Goal: Check status

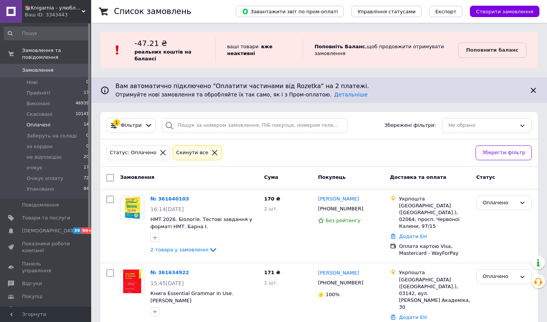
click at [160, 150] on icon at bounding box center [163, 152] width 7 height 7
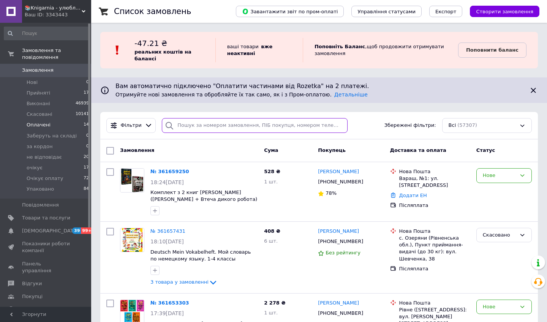
click at [222, 129] on input "search" at bounding box center [255, 125] width 186 height 15
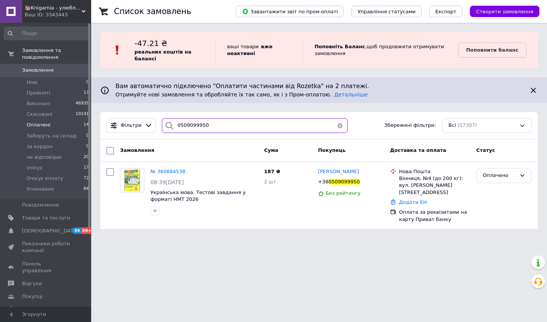
type input "0509099950"
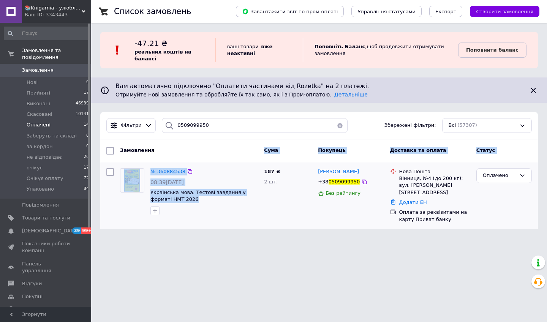
drag, startPoint x: 120, startPoint y: 157, endPoint x: 227, endPoint y: 210, distance: 119.5
click at [227, 210] on div "Замовлення Cума Покупець Доставка та оплата Статус № 360884538 08:39[DATE] Укра…" at bounding box center [319, 184] width 438 height 90
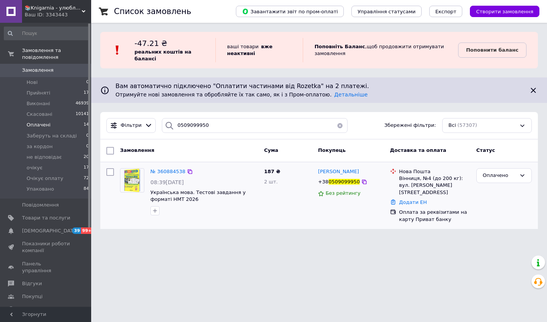
click at [227, 210] on div at bounding box center [204, 211] width 111 height 12
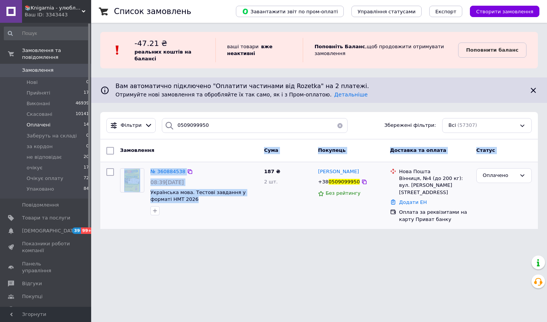
drag, startPoint x: 142, startPoint y: 160, endPoint x: 233, endPoint y: 214, distance: 105.4
click at [233, 214] on div "Замовлення Cума Покупець Доставка та оплата Статус № 360884538 08:39[DATE] Укра…" at bounding box center [319, 184] width 438 height 90
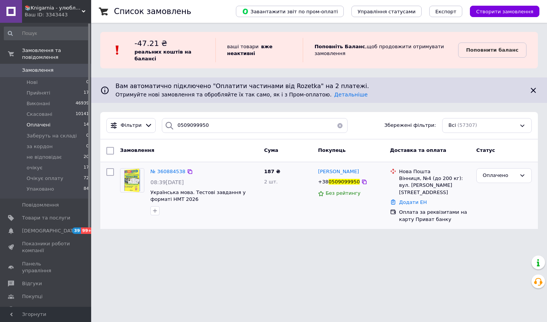
click at [233, 214] on div at bounding box center [204, 211] width 111 height 12
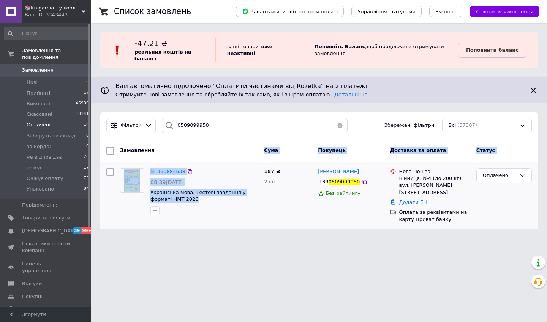
drag, startPoint x: 140, startPoint y: 158, endPoint x: 219, endPoint y: 210, distance: 94.3
click at [220, 211] on div "Замовлення Cума Покупець Доставка та оплата Статус № 360884538 08:39[DATE] Укра…" at bounding box center [319, 184] width 438 height 90
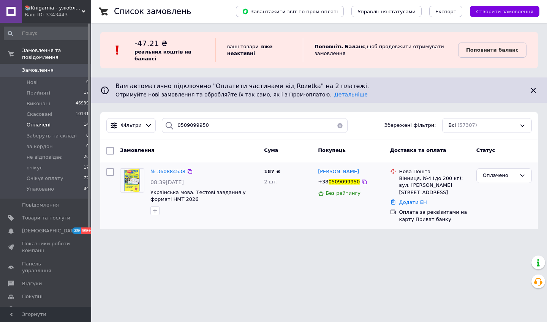
click at [219, 210] on div at bounding box center [204, 211] width 111 height 12
drag, startPoint x: 128, startPoint y: 161, endPoint x: 211, endPoint y: 215, distance: 98.5
click at [211, 215] on div "№ 360884538 08:39[DATE] Українська мова. Тестові завдання у форматі НМТ 2026 18…" at bounding box center [319, 195] width 438 height 67
click at [211, 215] on div at bounding box center [204, 211] width 111 height 12
